Goal: Transaction & Acquisition: Purchase product/service

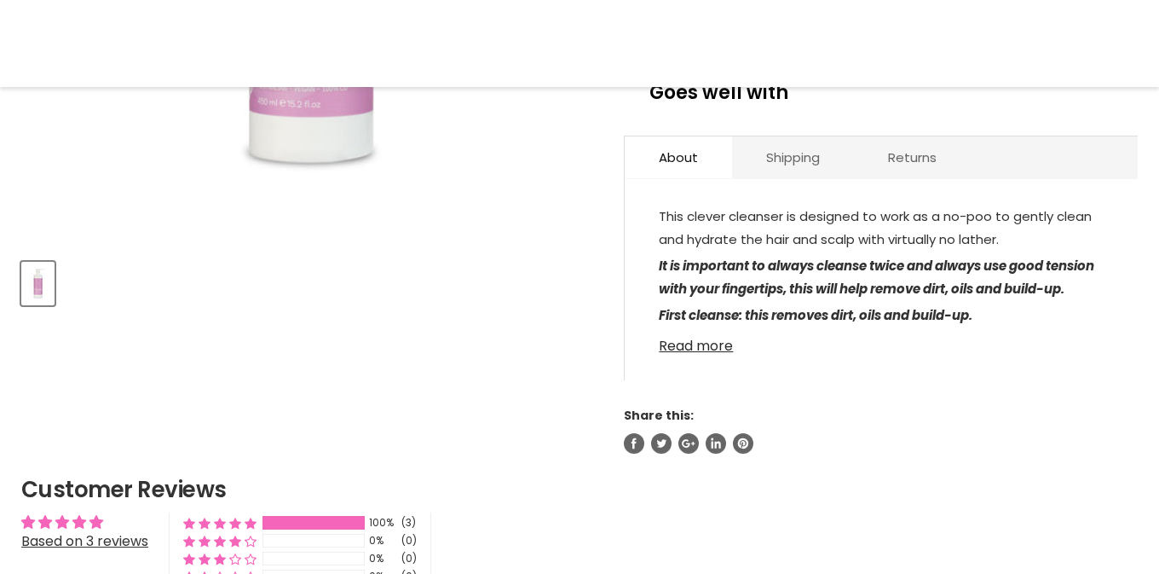
scroll to position [554, 0]
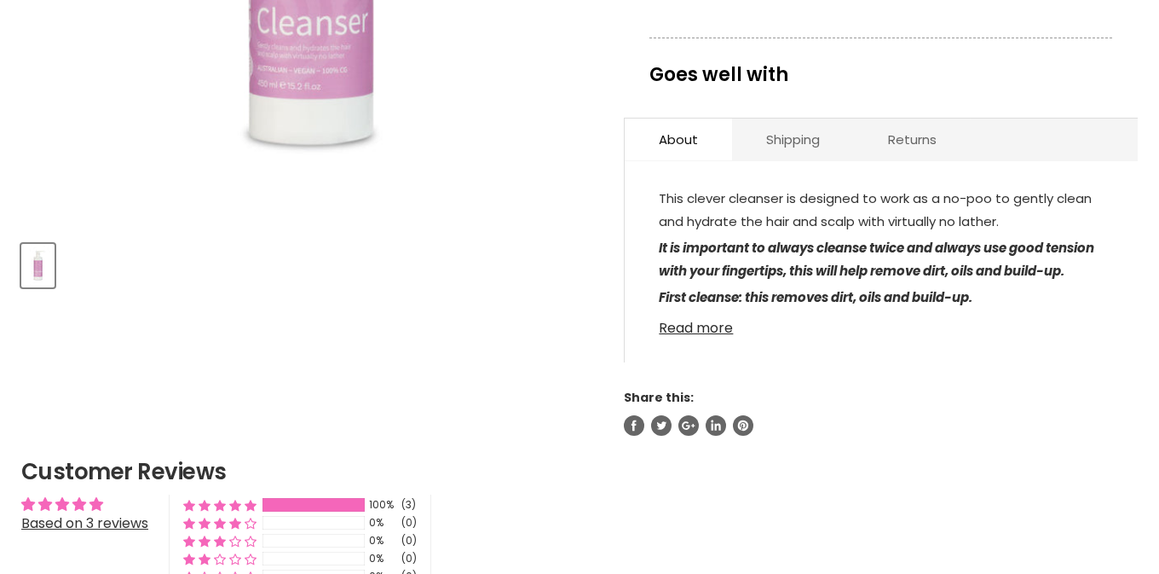
click at [890, 310] on link "Read more" at bounding box center [881, 323] width 445 height 26
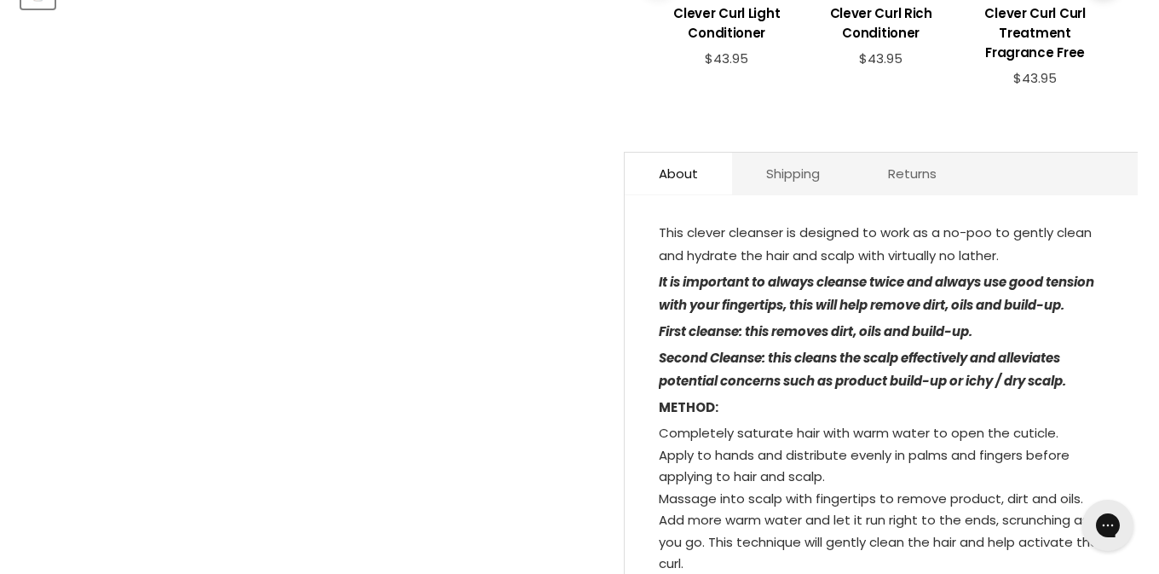
scroll to position [838, 0]
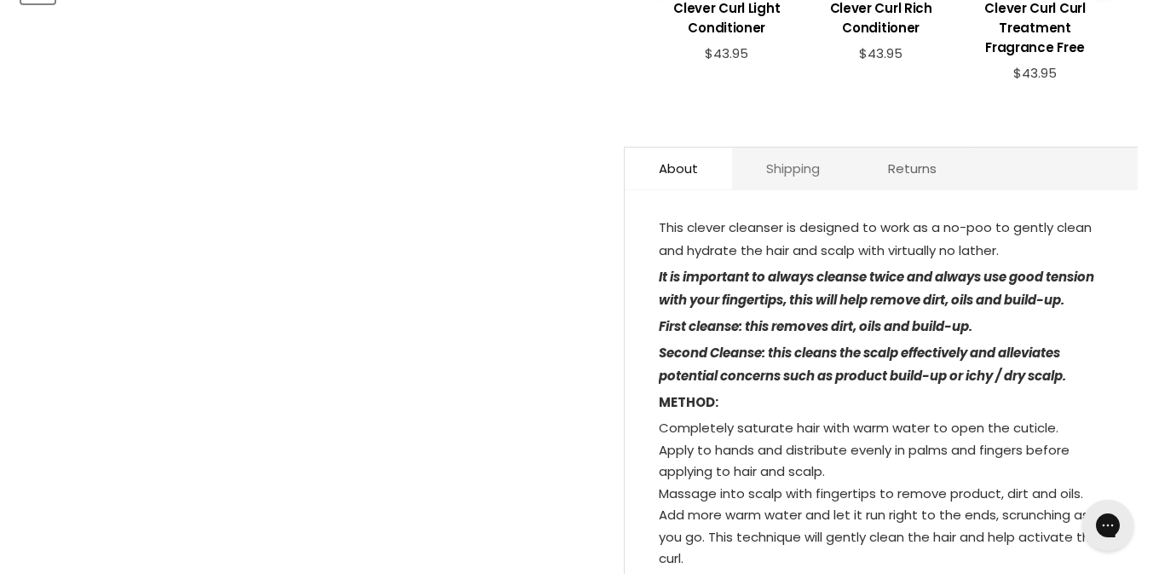
click at [785, 152] on link "Shipping" at bounding box center [793, 168] width 122 height 42
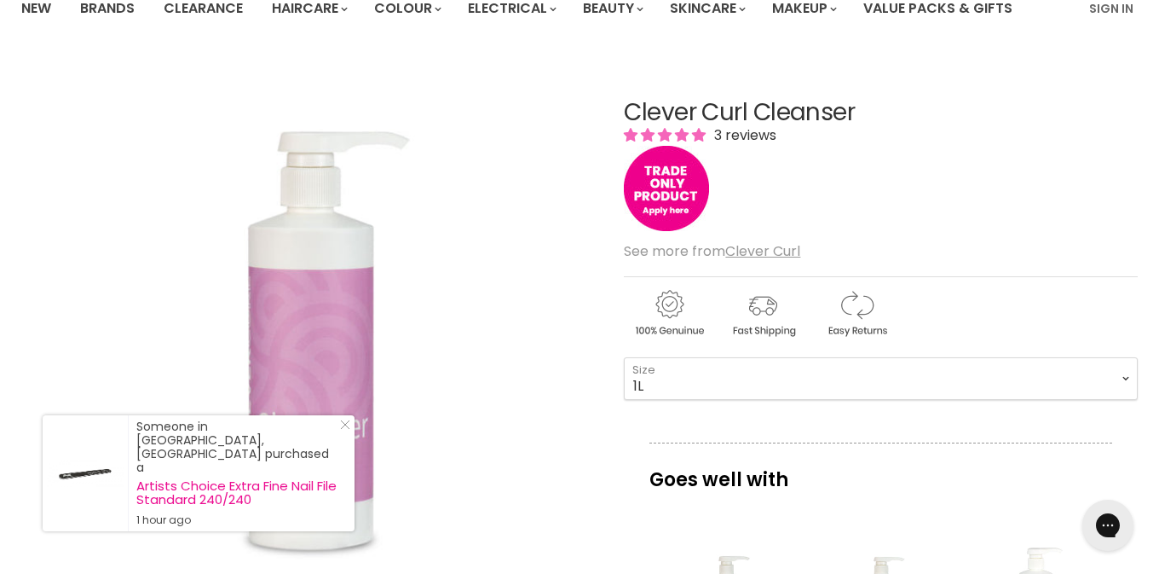
scroll to position [141, 0]
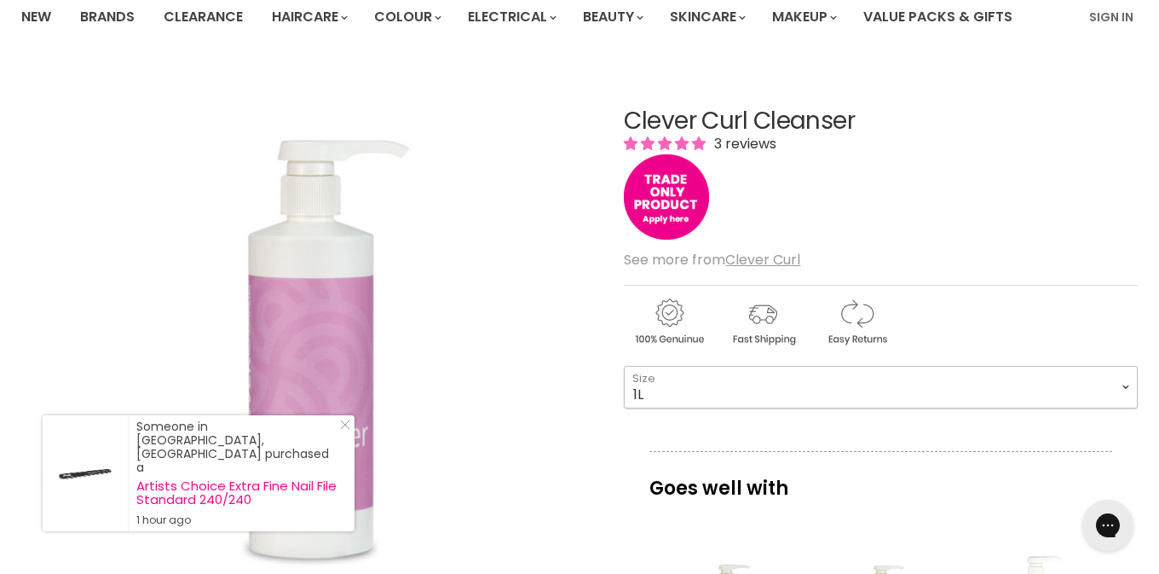
click at [988, 382] on select "450ml 1L 130ml" at bounding box center [881, 387] width 514 height 43
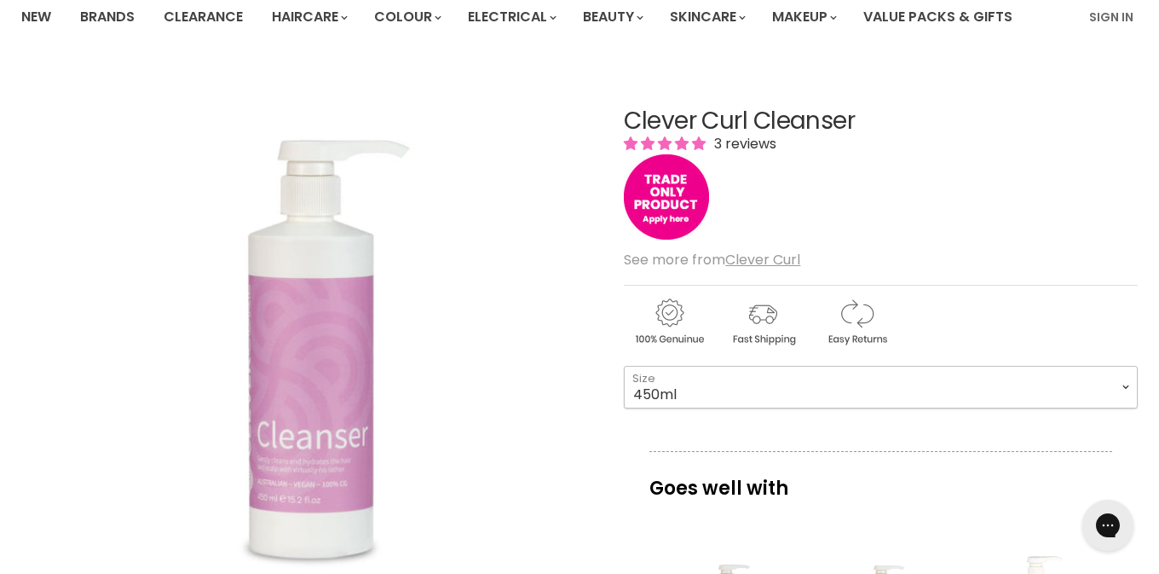
click at [863, 382] on select "450ml 1L 130ml" at bounding box center [881, 387] width 514 height 43
select select "1L"
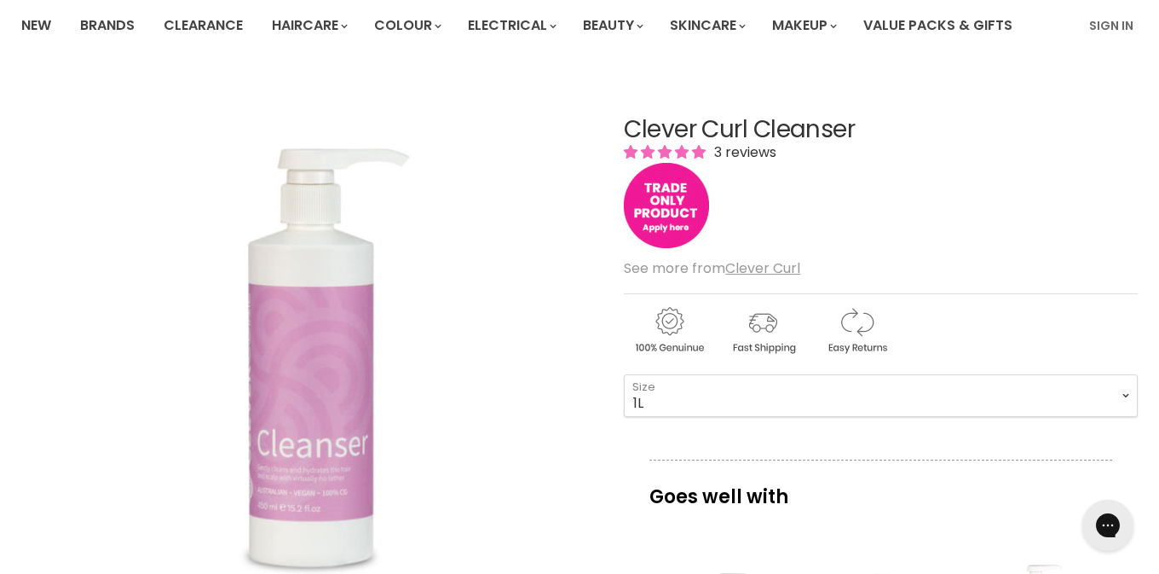
click at [664, 200] on img "Main content" at bounding box center [666, 205] width 85 height 85
